Goal: Information Seeking & Learning: Understand process/instructions

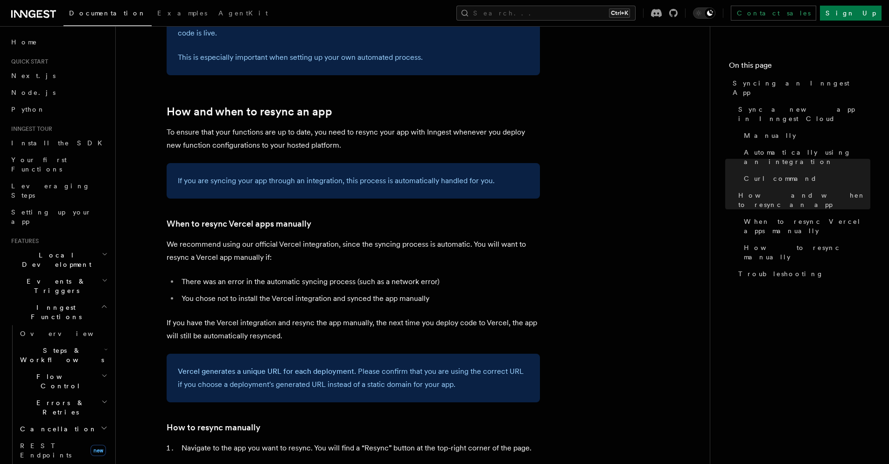
scroll to position [1562, 0]
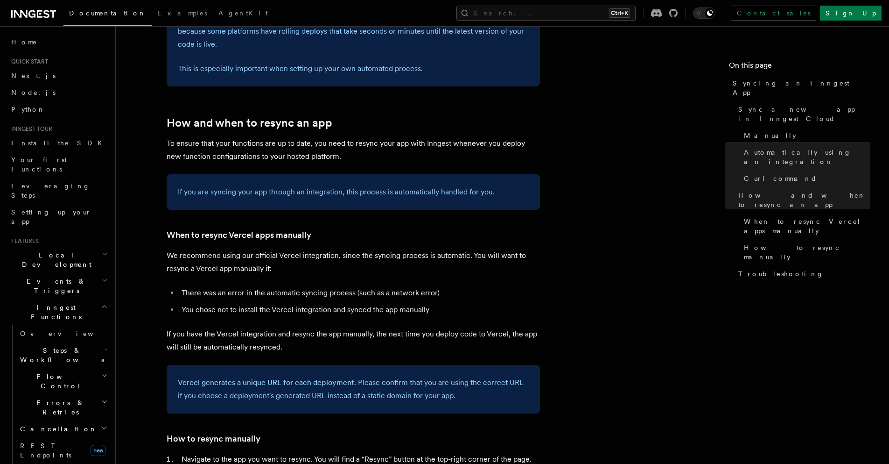
click at [60, 246] on h2 "Local Development" at bounding box center [58, 259] width 102 height 26
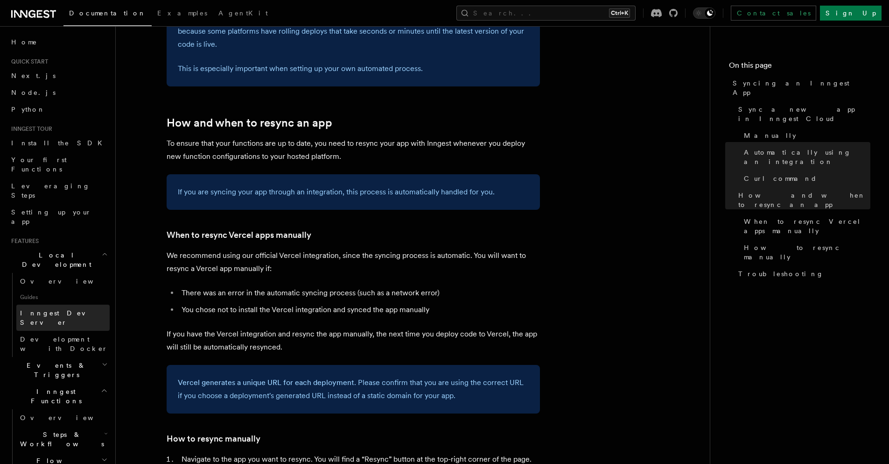
click at [72, 309] on span "Inngest Dev Server" at bounding box center [60, 317] width 80 height 17
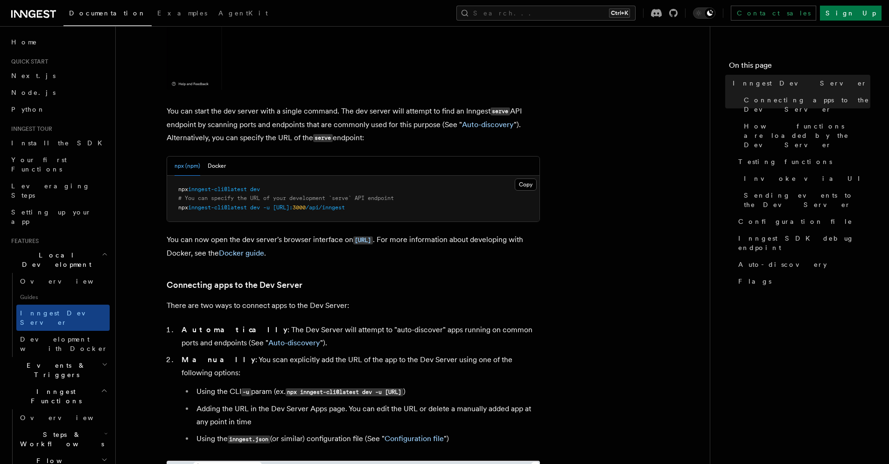
scroll to position [319, 0]
drag, startPoint x: 269, startPoint y: 190, endPoint x: 177, endPoint y: 190, distance: 92.0
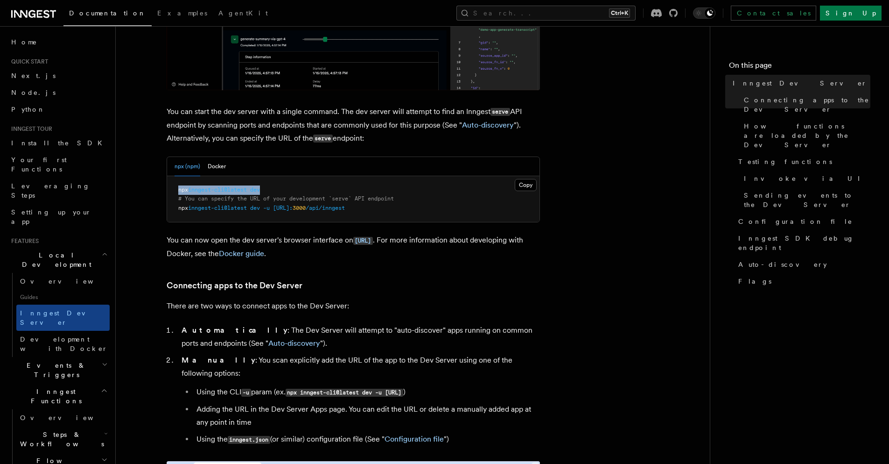
click at [177, 190] on pre "npx inngest-cli@latest dev # You can specify the URL of your development `serve…" at bounding box center [353, 199] width 373 height 46
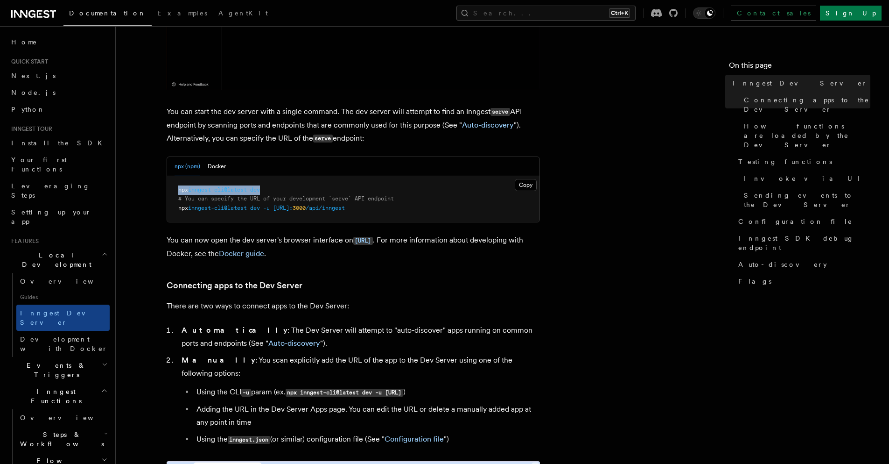
copy span "npx inngest-cli@latest dev"
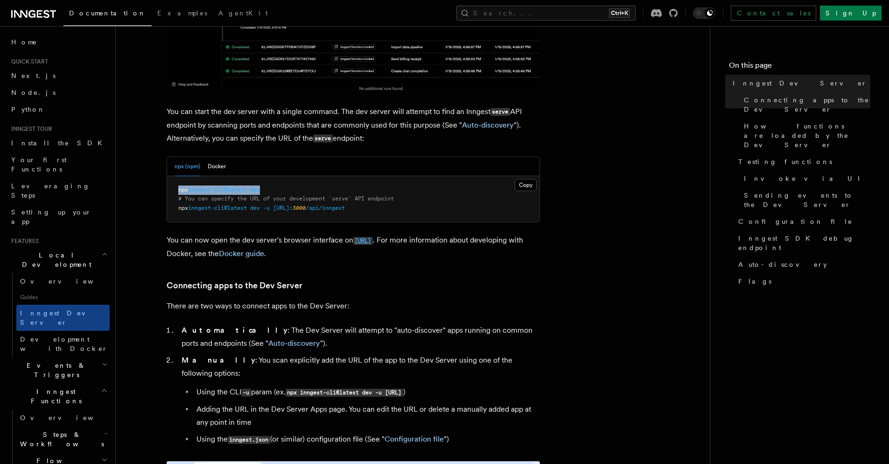
click at [373, 243] on code "[URL]" at bounding box center [363, 241] width 20 height 8
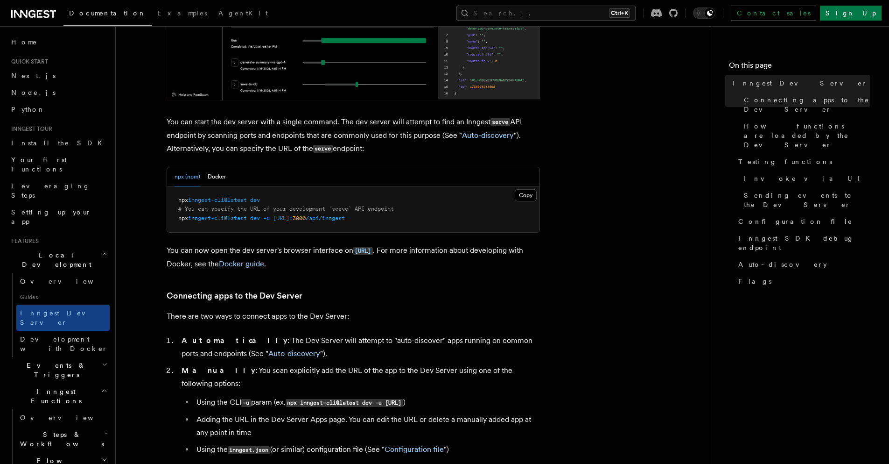
scroll to position [317, 0]
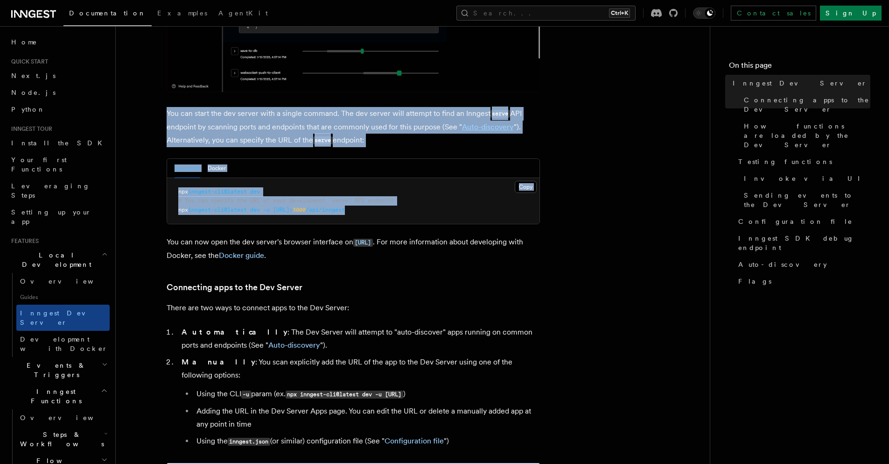
drag, startPoint x: 166, startPoint y: 114, endPoint x: 401, endPoint y: 213, distance: 255.7
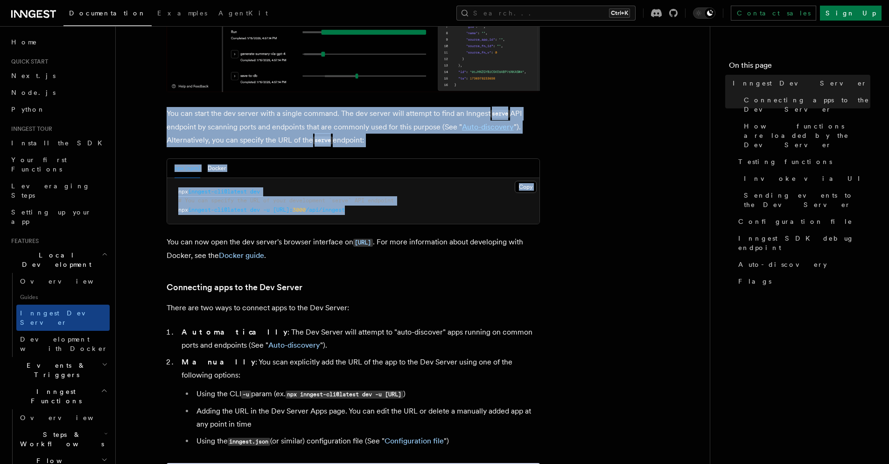
click at [401, 213] on pre "npx inngest-cli@latest dev # You can specify the URL of your development `serve…" at bounding box center [353, 201] width 373 height 46
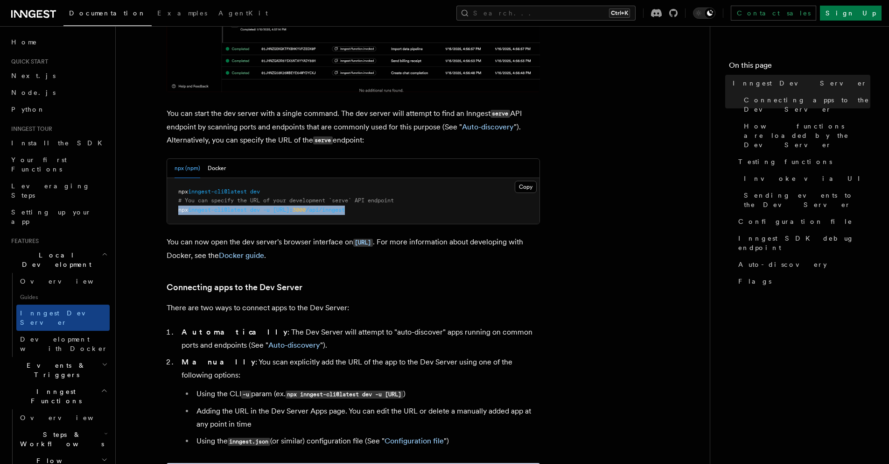
drag, startPoint x: 401, startPoint y: 213, endPoint x: 178, endPoint y: 208, distance: 223.7
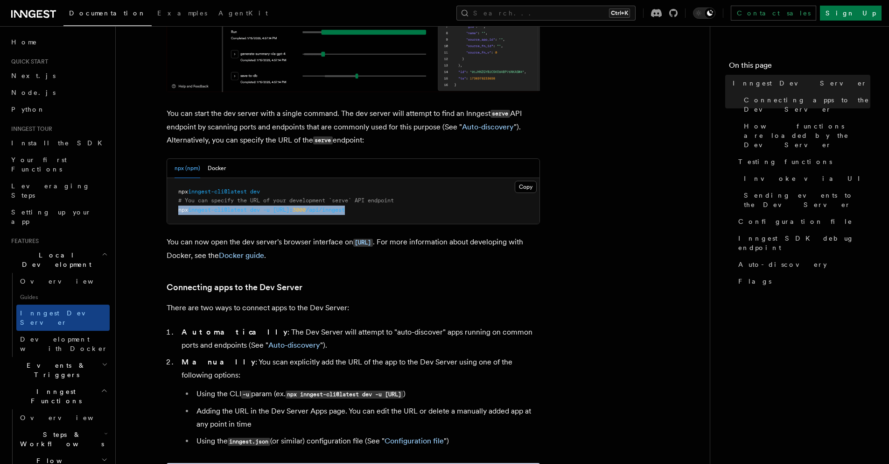
click at [178, 208] on pre "npx inngest-cli@latest dev # You can specify the URL of your development `serve…" at bounding box center [353, 201] width 373 height 46
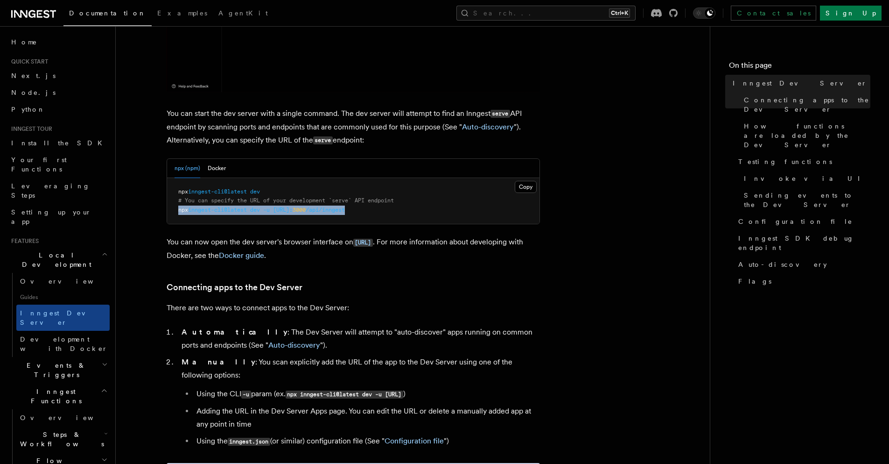
click at [398, 208] on pre "npx inngest-cli@latest dev # You can specify the URL of your development `serve…" at bounding box center [353, 201] width 373 height 46
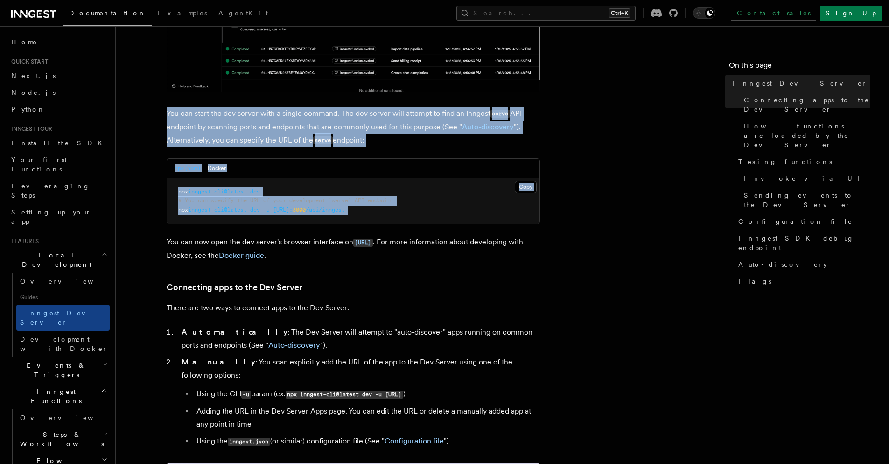
drag, startPoint x: 398, startPoint y: 208, endPoint x: 167, endPoint y: 111, distance: 250.2
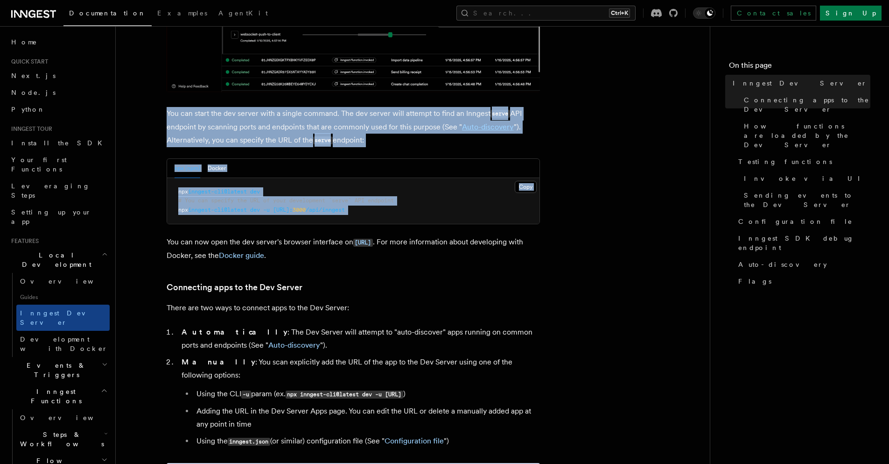
copy article "You can start the dev server with a single command. The dev server will attempt…"
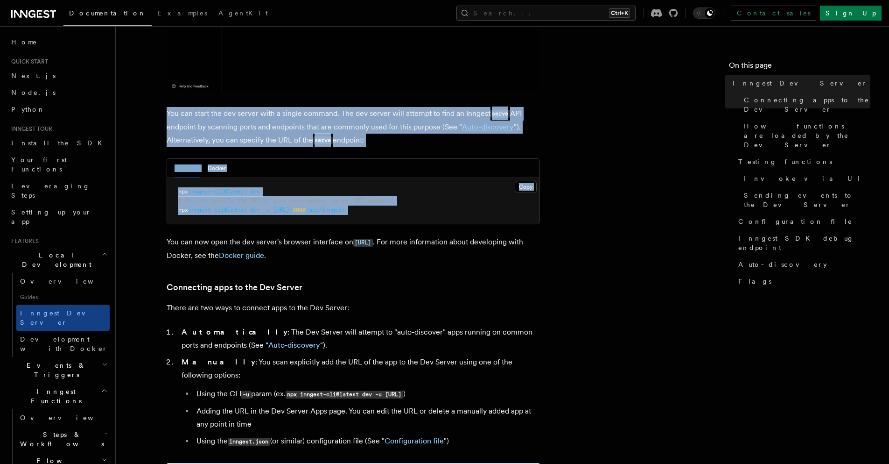
click at [278, 128] on p "You can start the dev server with a single command. The dev server will attempt…" at bounding box center [353, 127] width 373 height 40
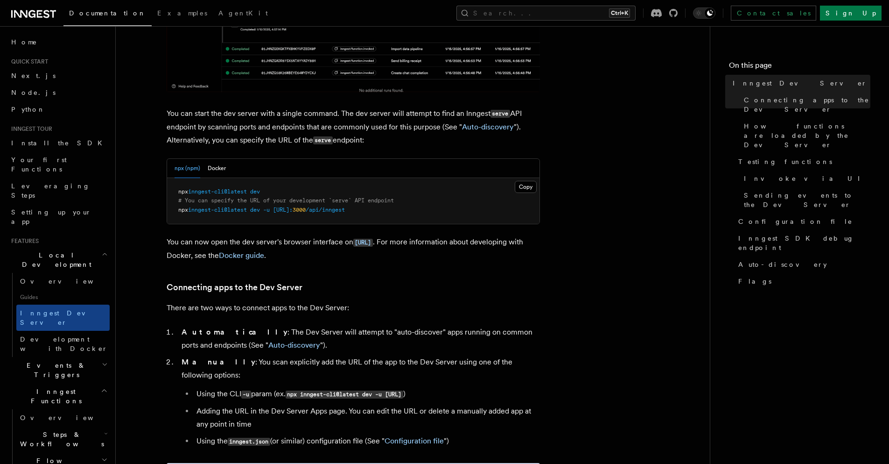
drag, startPoint x: 187, startPoint y: 125, endPoint x: 170, endPoint y: 121, distance: 17.3
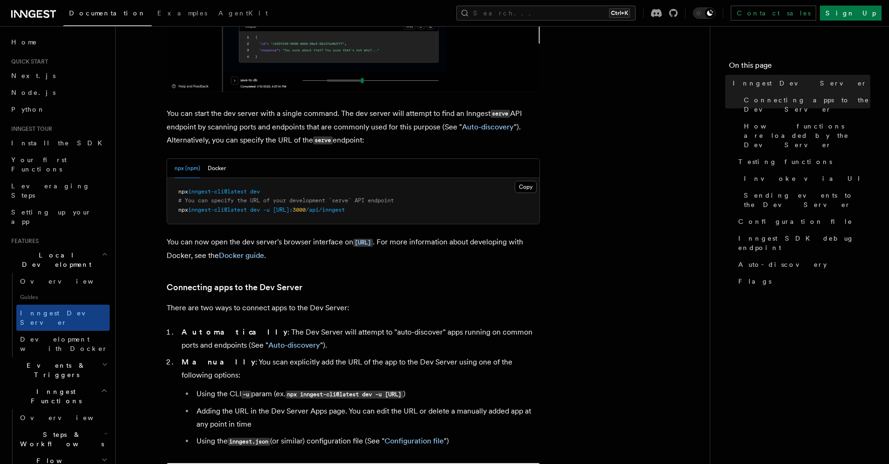
click at [187, 126] on p "You can start the dev server with a single command. The dev server will attempt…" at bounding box center [353, 127] width 373 height 40
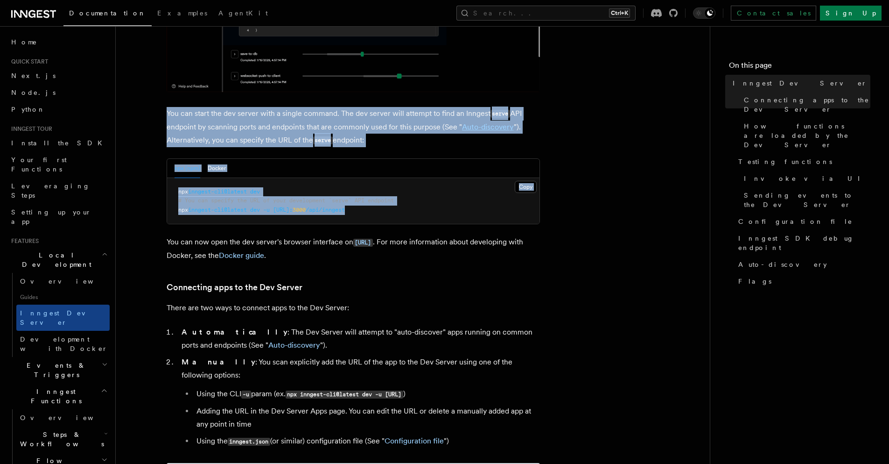
drag, startPoint x: 163, startPoint y: 109, endPoint x: 393, endPoint y: 215, distance: 252.9
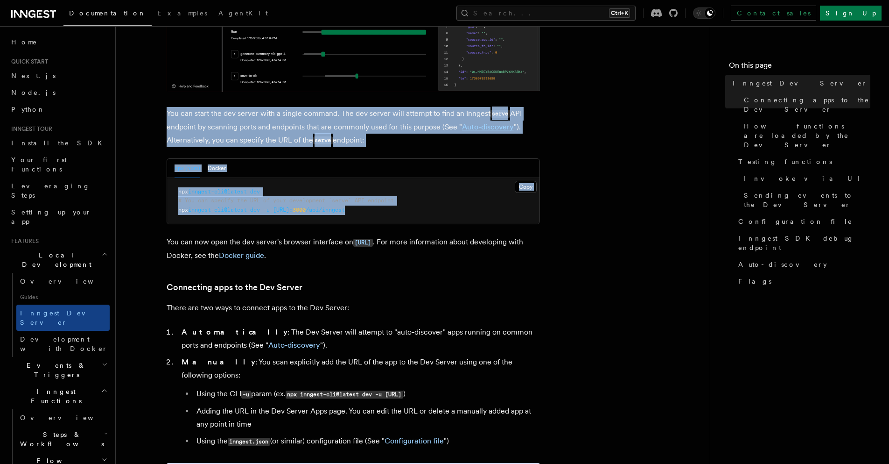
copy article "You can start the dev server with a single command. The dev server will attempt…"
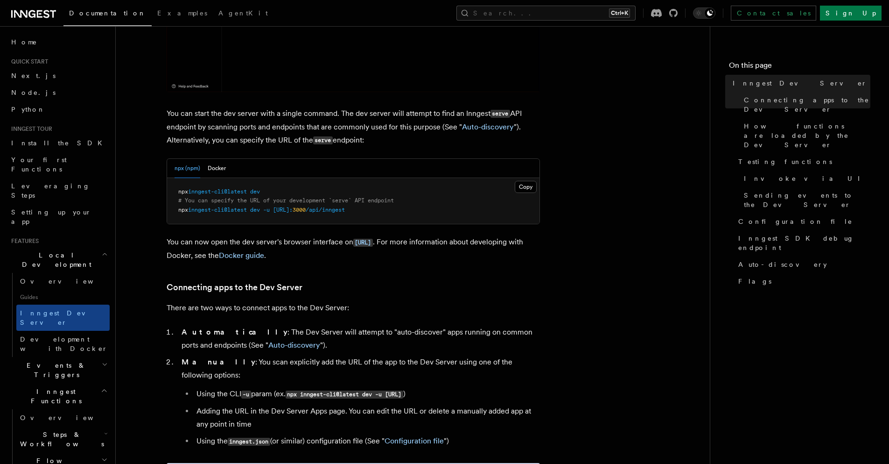
click at [349, 257] on p "You can now open the dev server's browser interface on [URL] . For more informa…" at bounding box center [353, 248] width 373 height 27
